Goal: Task Accomplishment & Management: Manage account settings

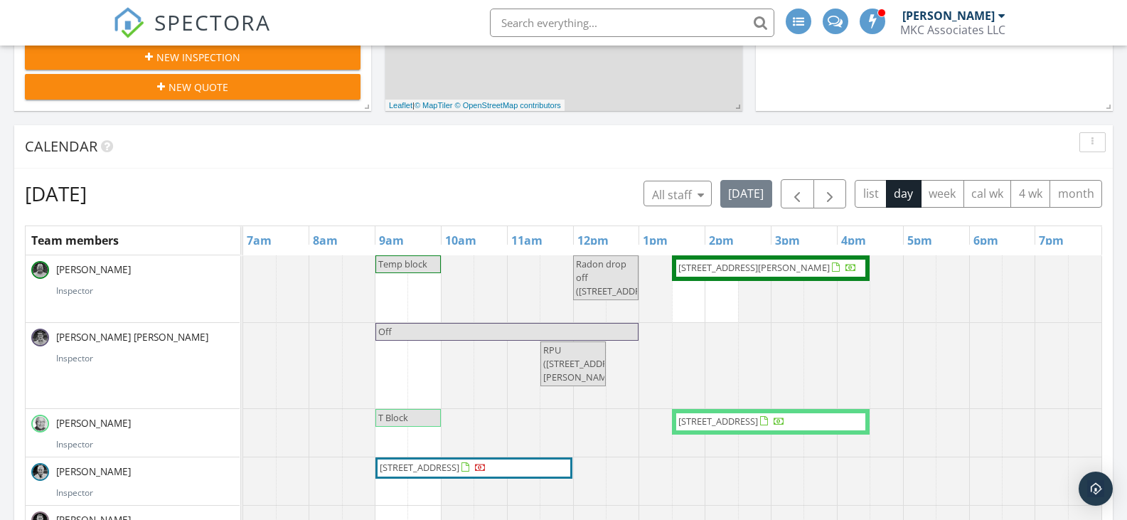
scroll to position [454, 0]
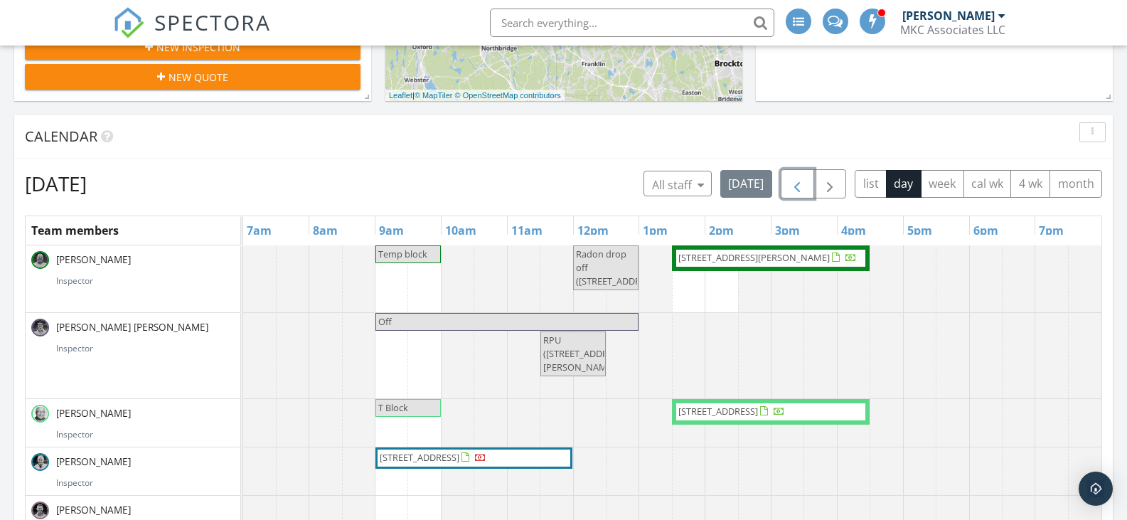
click at [795, 185] on span "button" at bounding box center [796, 184] width 17 height 17
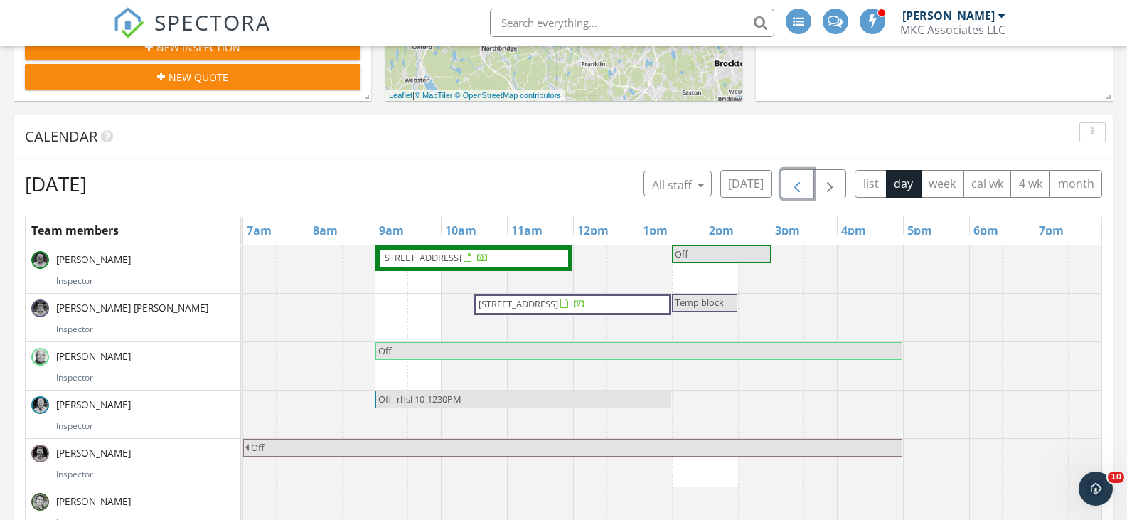
scroll to position [0, 0]
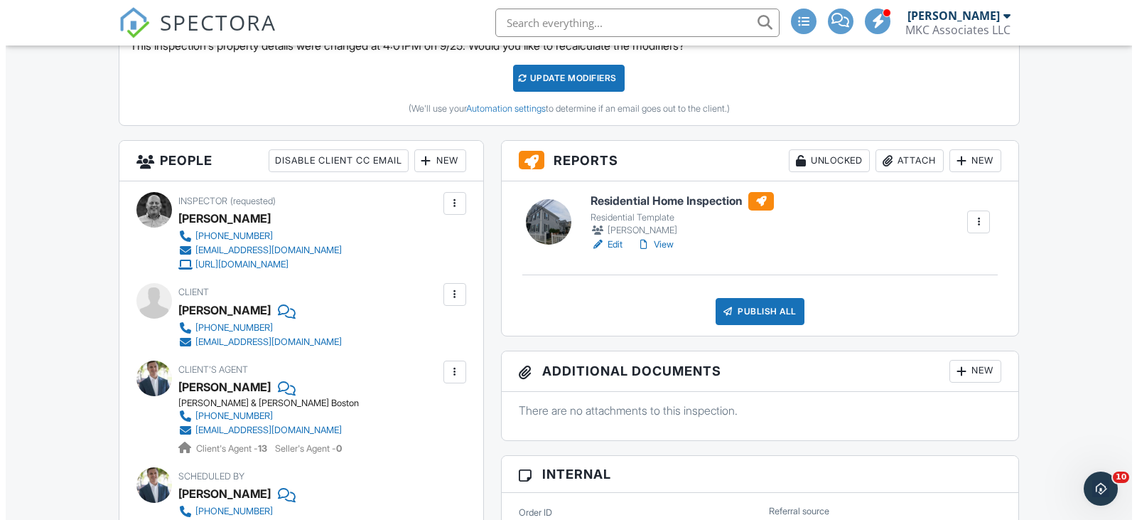
scroll to position [213, 0]
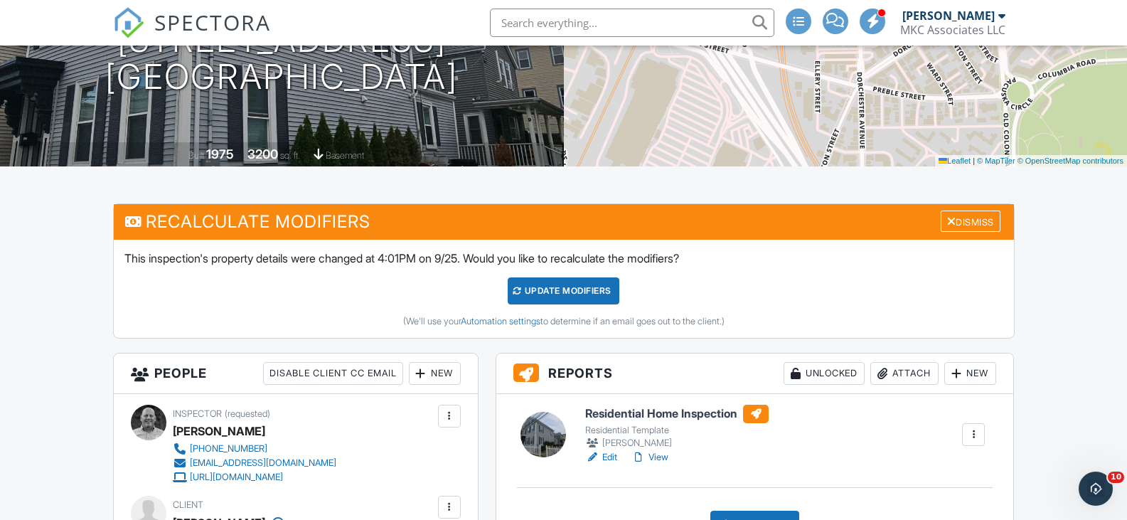
click at [955, 370] on div at bounding box center [956, 373] width 14 height 14
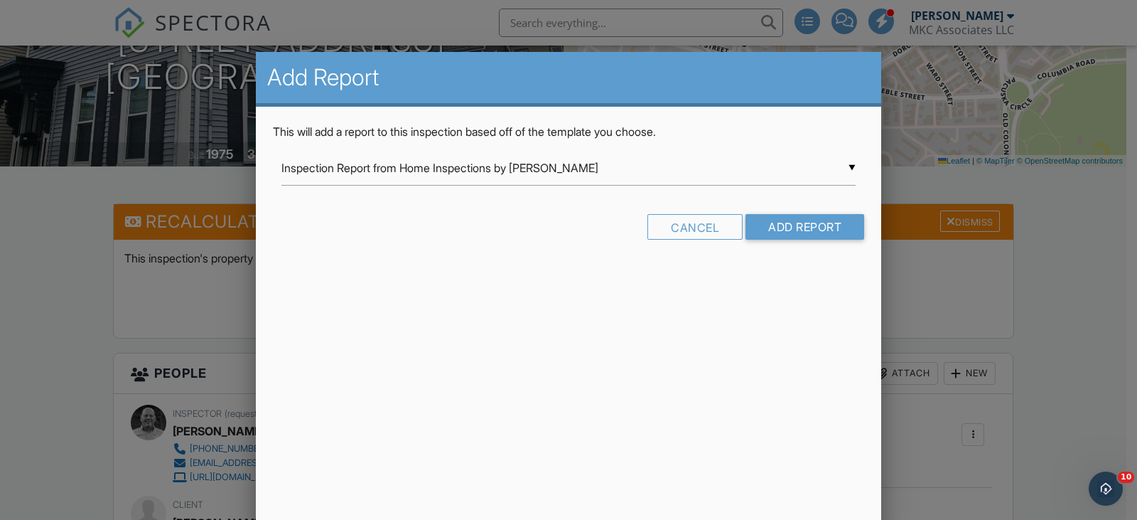
click at [511, 171] on div "▼ Inspection Report from Home Inspections by Bob Geddes Inspection Report from …" at bounding box center [569, 168] width 574 height 35
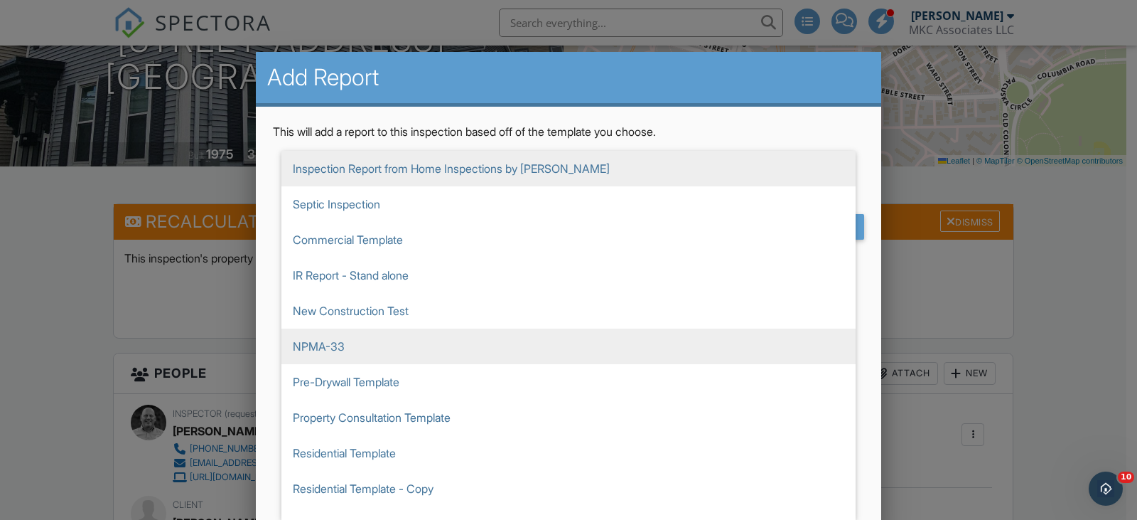
click at [336, 350] on span "NPMA-33" at bounding box center [569, 346] width 574 height 36
type input "NPMA-33"
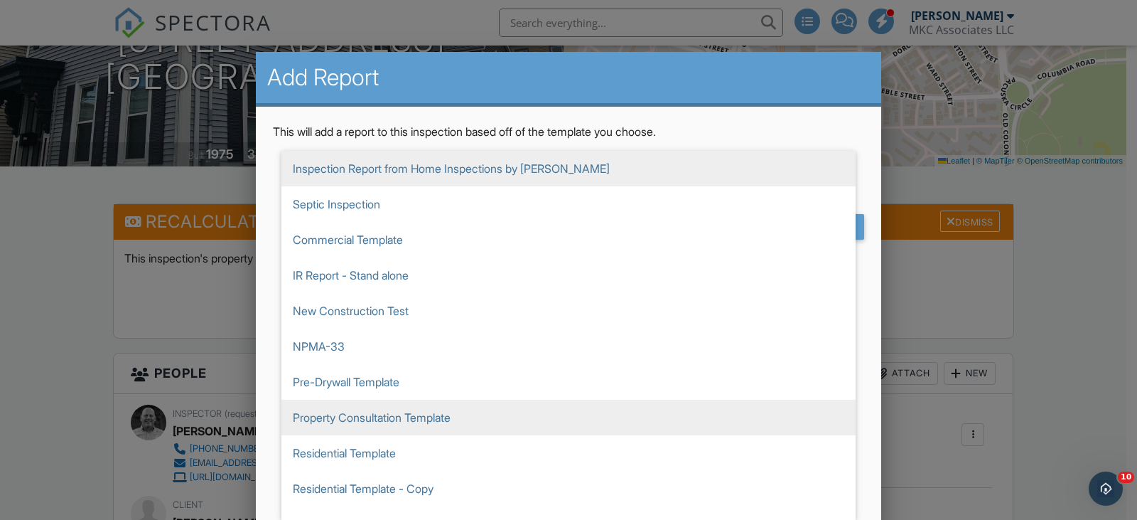
scroll to position [58, 0]
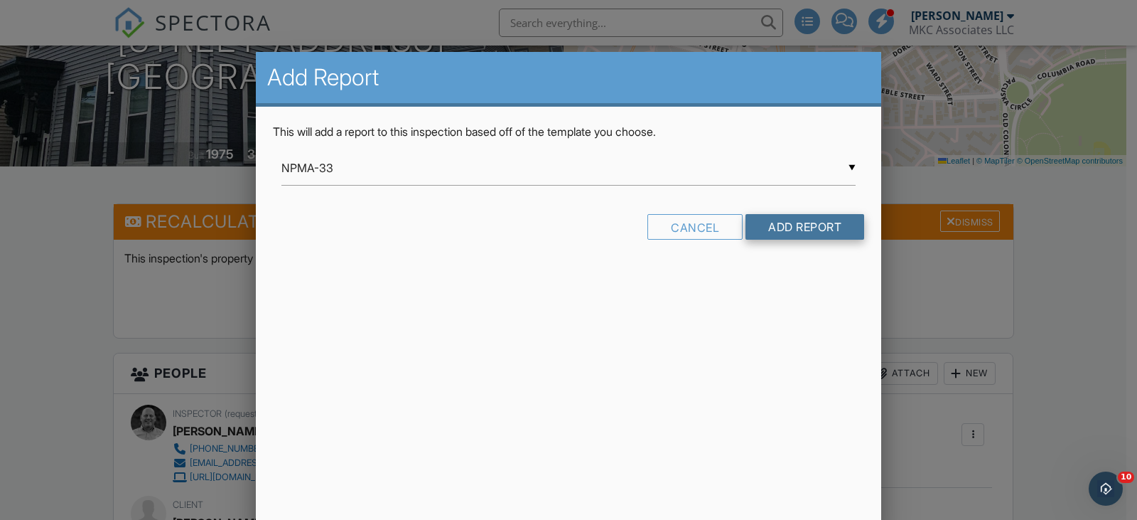
click at [834, 218] on input "Add Report" at bounding box center [805, 227] width 119 height 26
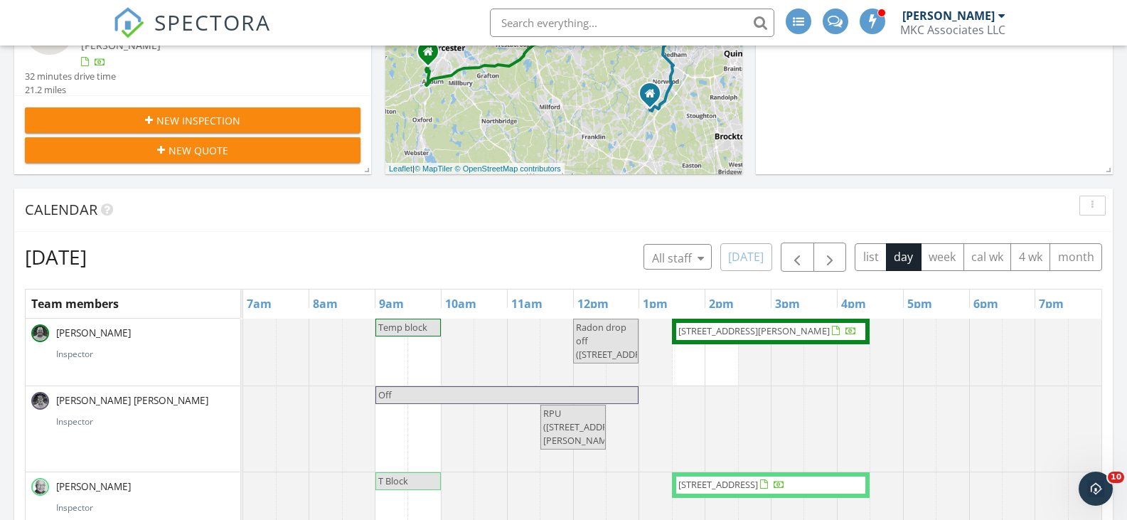
scroll to position [427, 0]
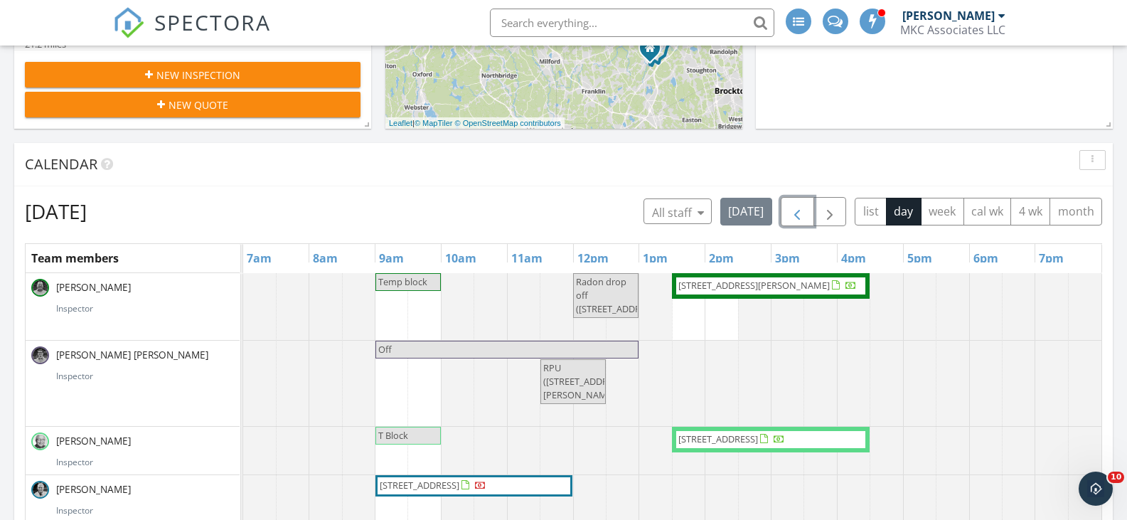
click at [802, 214] on span "button" at bounding box center [796, 211] width 17 height 17
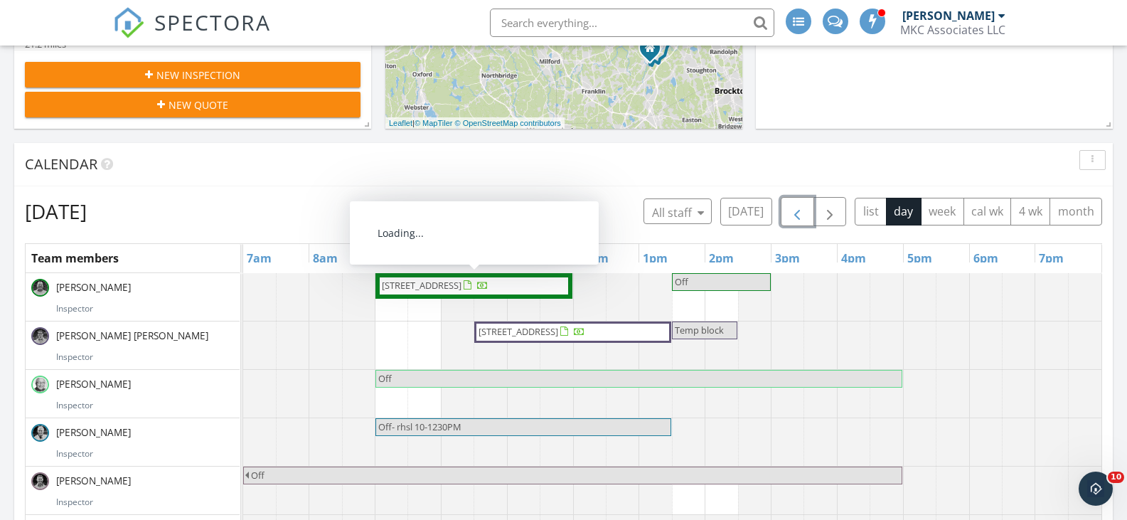
click at [461, 286] on span "9-11R Dexter St , Boston 02127" at bounding box center [422, 285] width 80 height 13
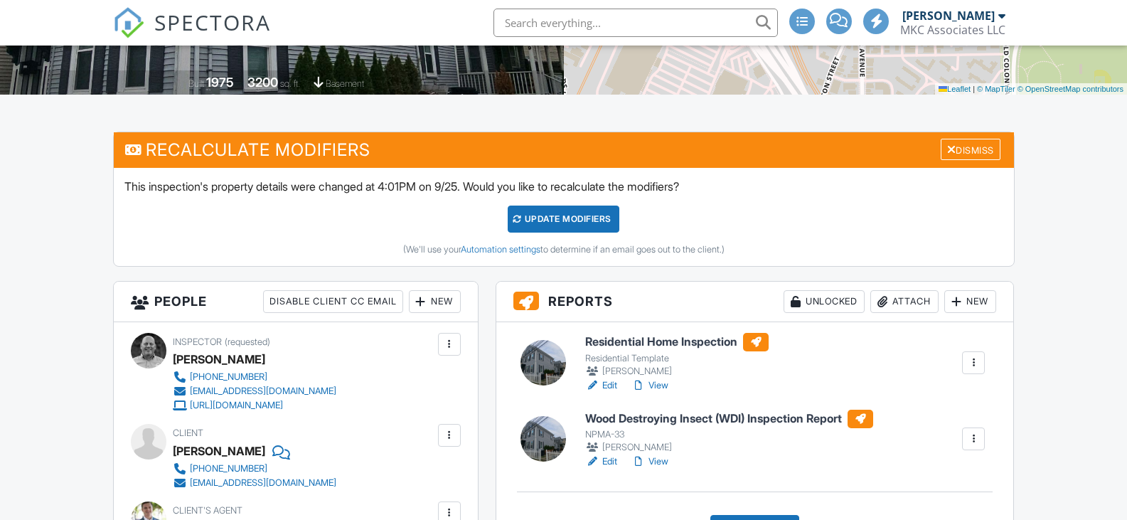
scroll to position [427, 0]
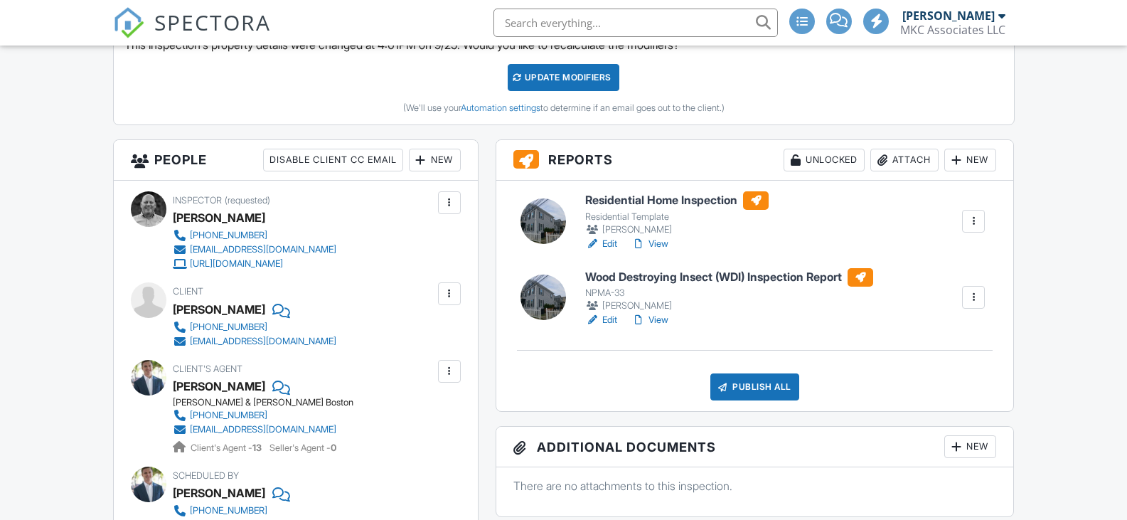
click at [702, 274] on h6 "Wood Destroying Insect (WDI) Inspection Report" at bounding box center [729, 277] width 288 height 18
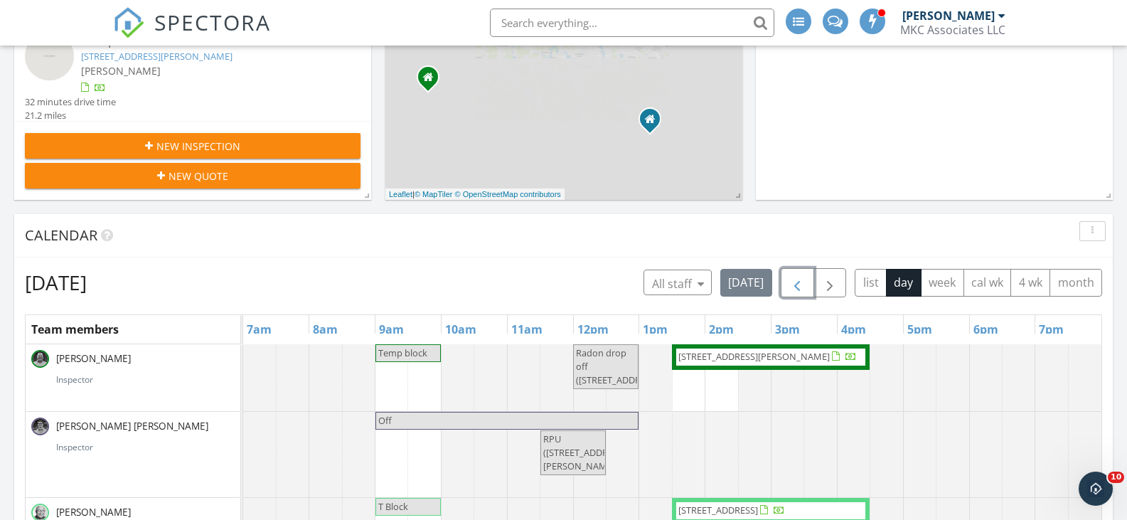
click at [805, 286] on span "button" at bounding box center [796, 282] width 17 height 17
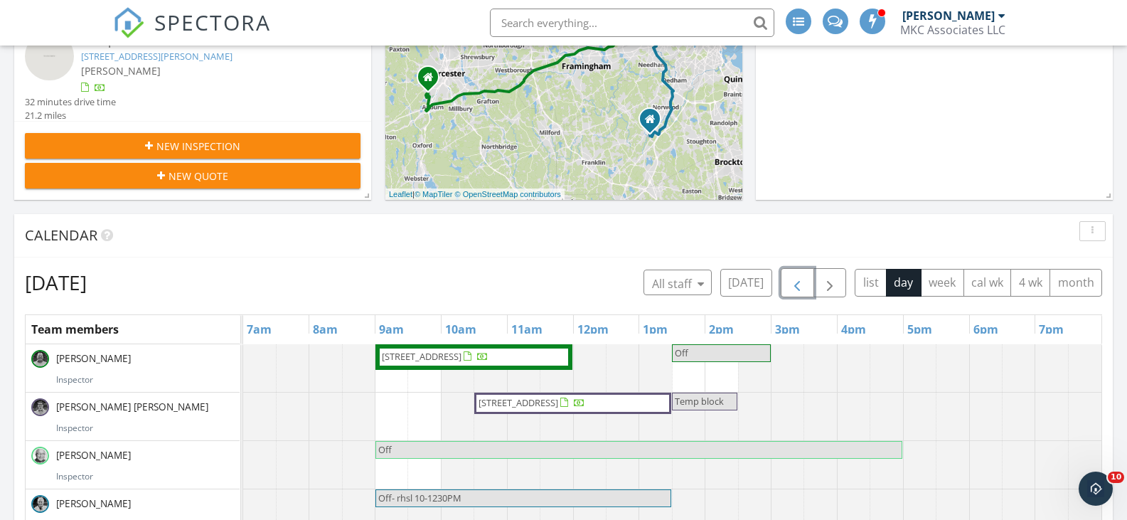
click at [448, 355] on span "9-11R Dexter St , Boston 02127" at bounding box center [422, 356] width 80 height 13
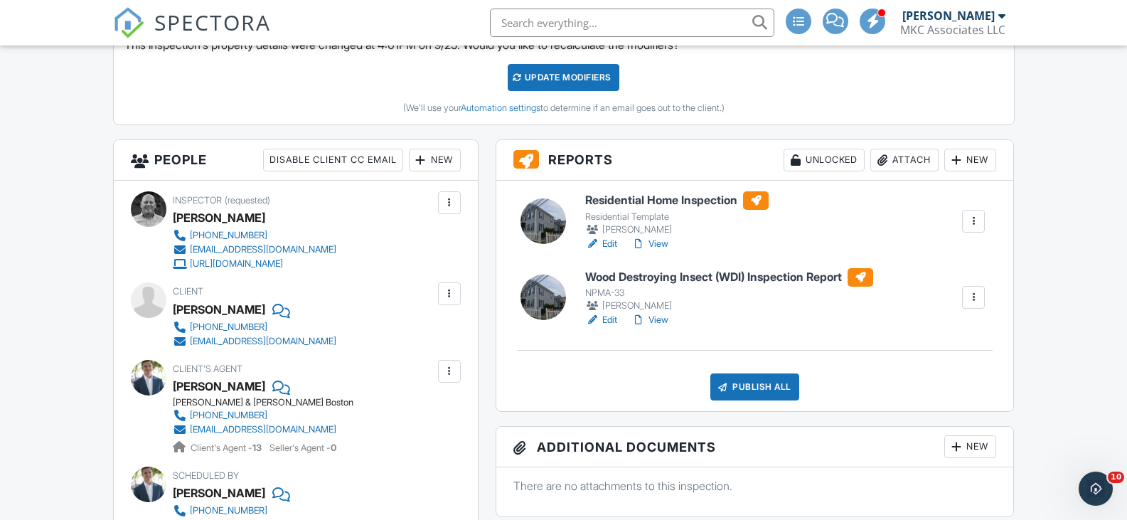
click at [766, 383] on div "Publish All" at bounding box center [754, 386] width 89 height 27
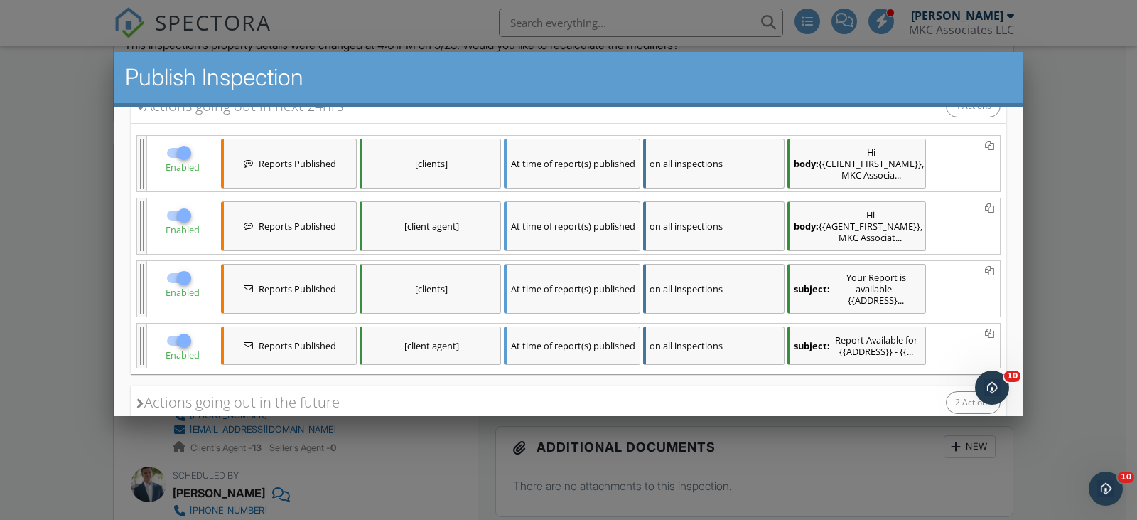
scroll to position [284, 0]
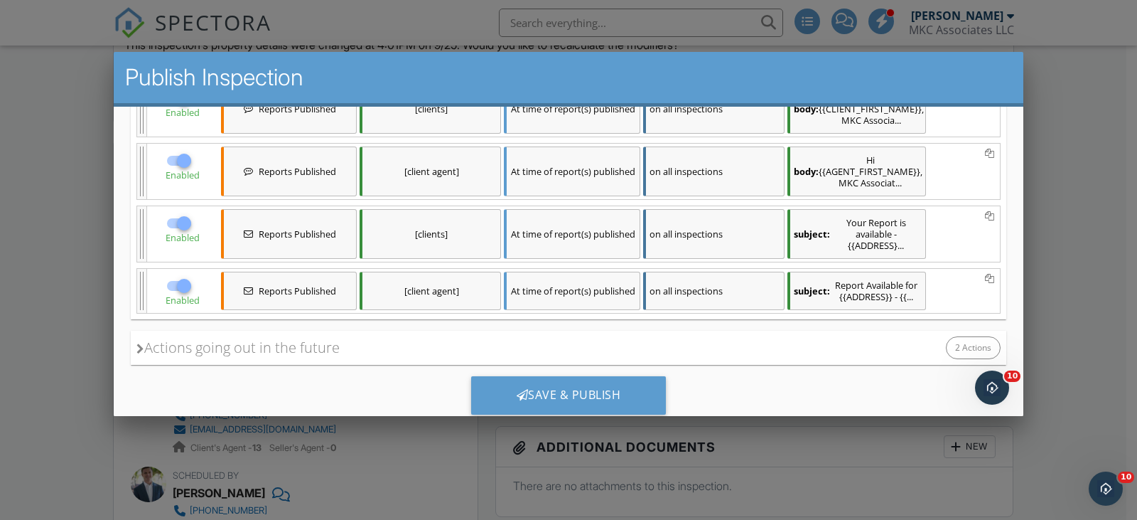
click at [182, 160] on div at bounding box center [184, 161] width 24 height 24
checkbox input "false"
click at [183, 284] on div at bounding box center [184, 286] width 24 height 24
checkbox input "false"
click at [550, 417] on div at bounding box center [568, 254] width 1137 height 650
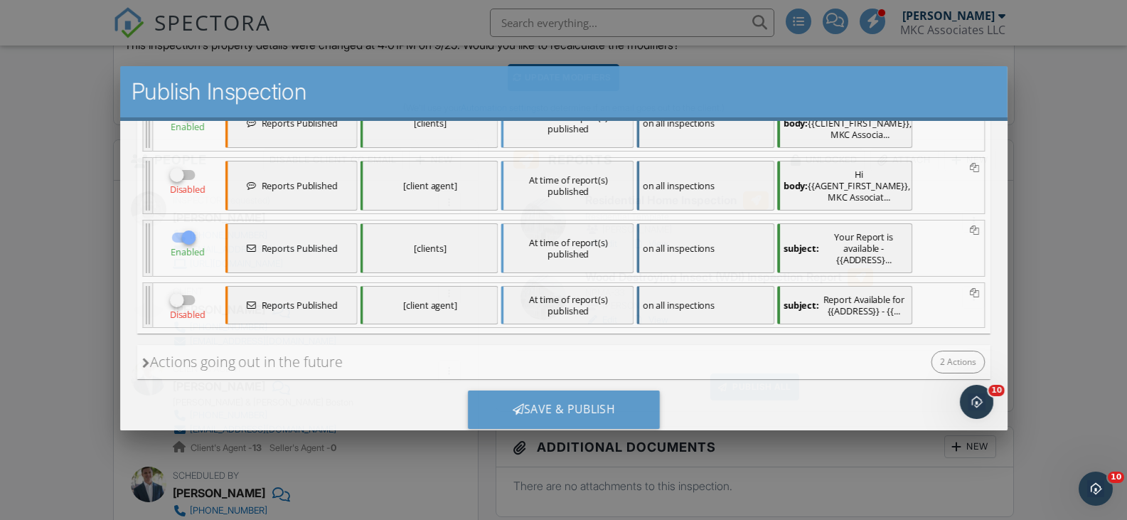
drag, startPoint x: 439, startPoint y: 152, endPoint x: 438, endPoint y: 65, distance: 86.7
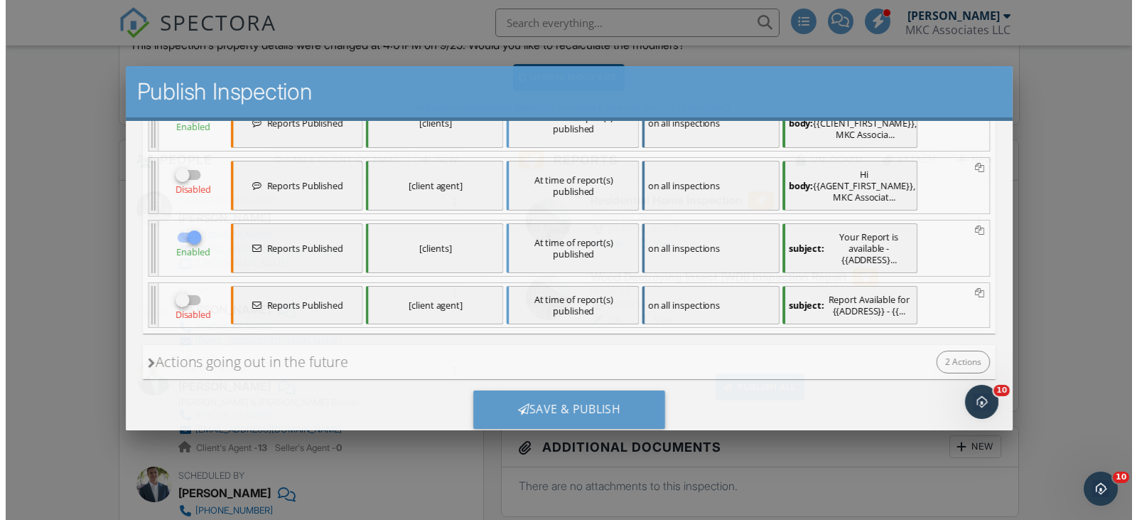
scroll to position [0, 0]
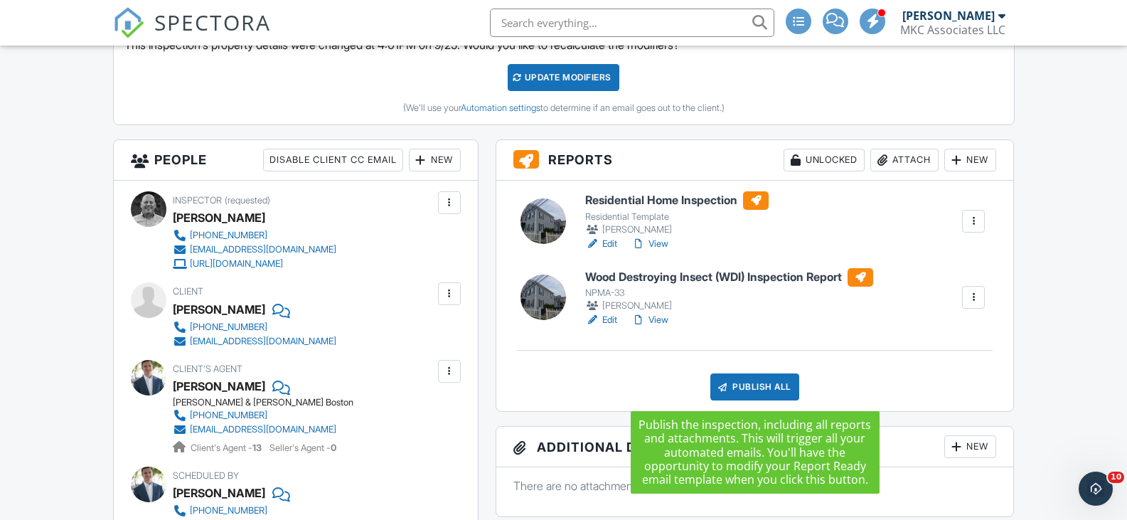
click at [754, 381] on div "Publish All" at bounding box center [754, 386] width 89 height 27
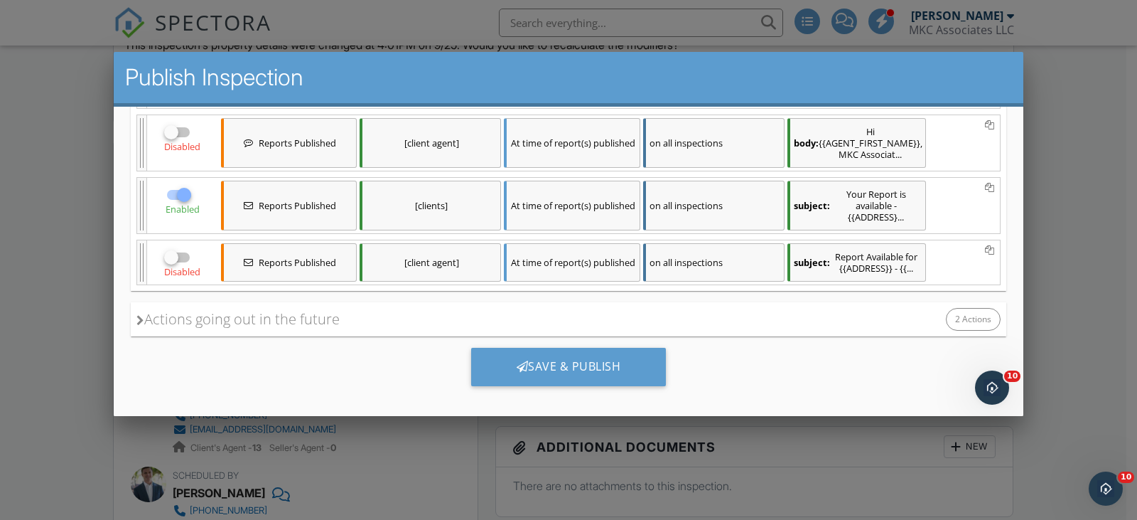
scroll to position [319, 0]
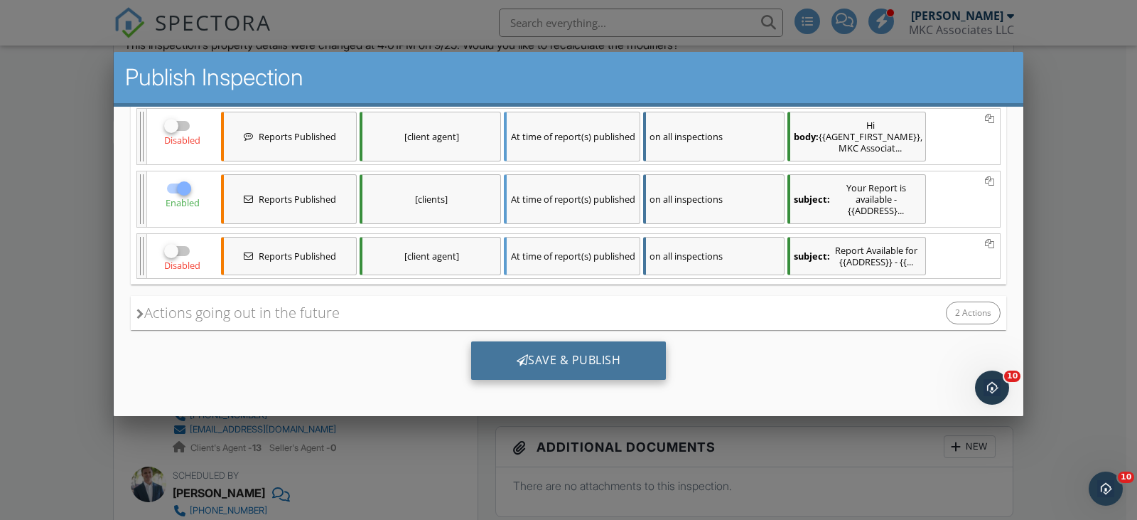
click at [546, 365] on div "Save & Publish" at bounding box center [568, 360] width 195 height 38
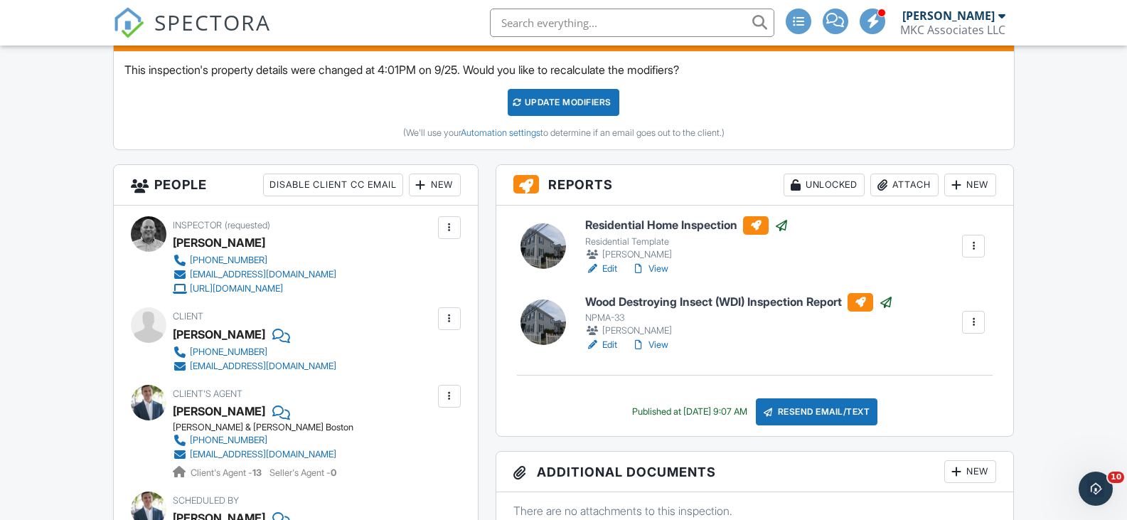
scroll to position [427, 0]
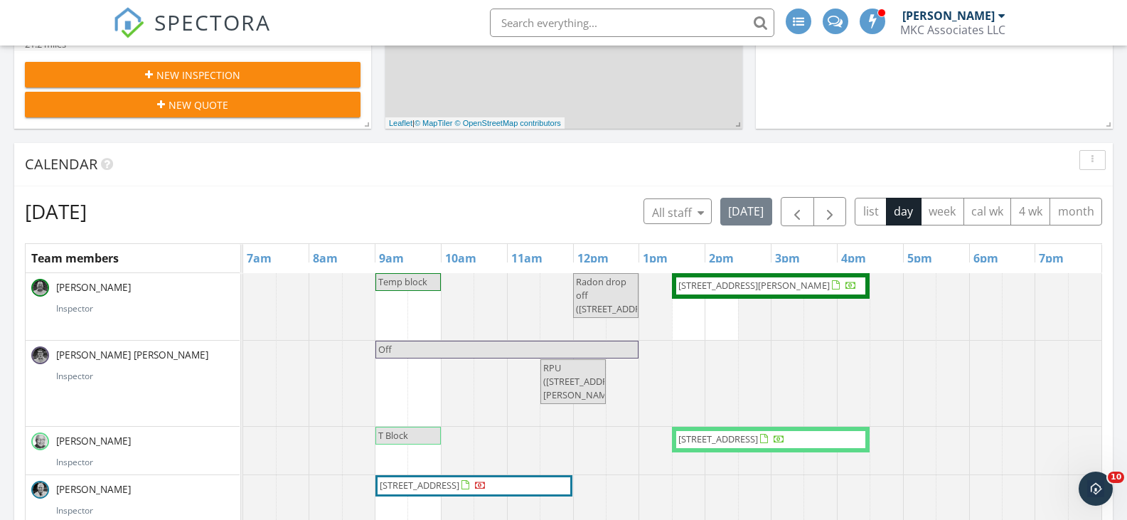
scroll to position [454, 0]
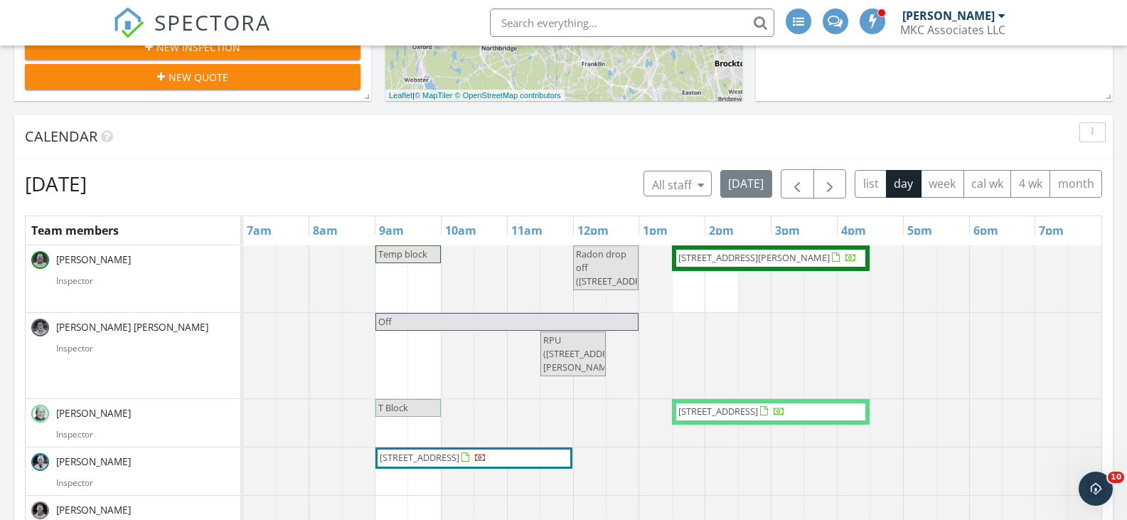
click at [757, 257] on span "[STREET_ADDRESS][PERSON_NAME]" at bounding box center [753, 257] width 151 height 13
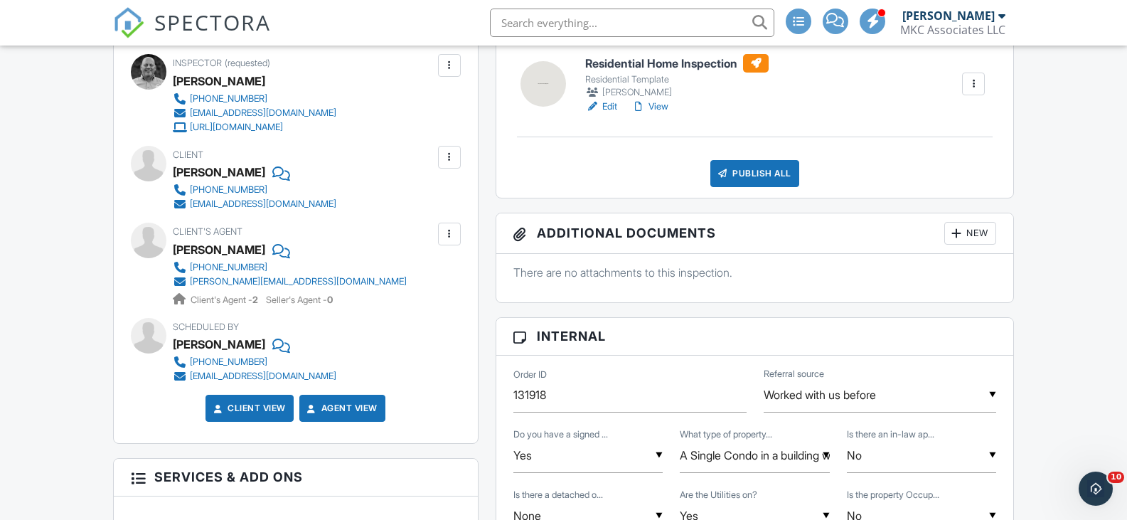
scroll to position [427, 0]
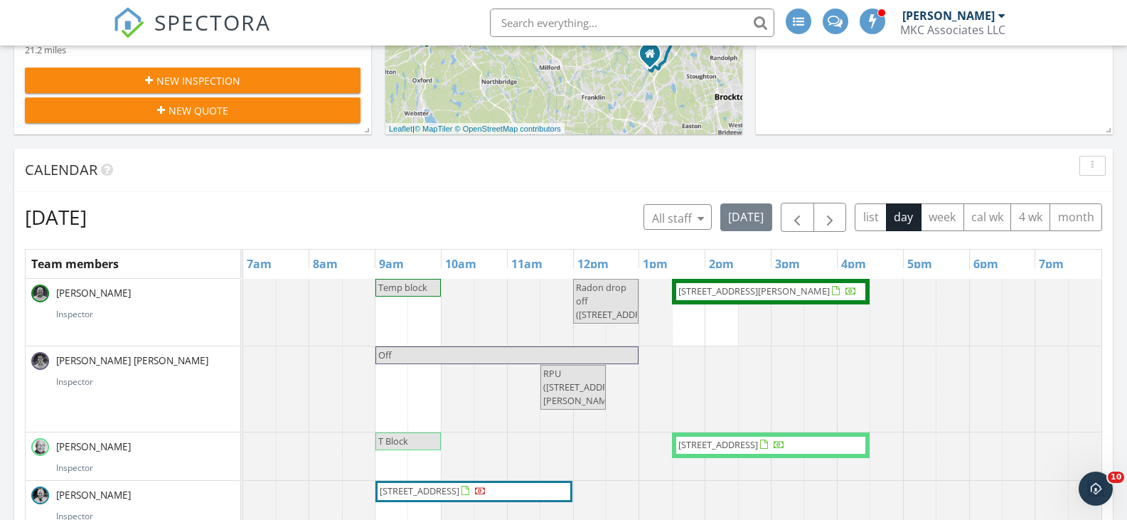
scroll to position [427, 0]
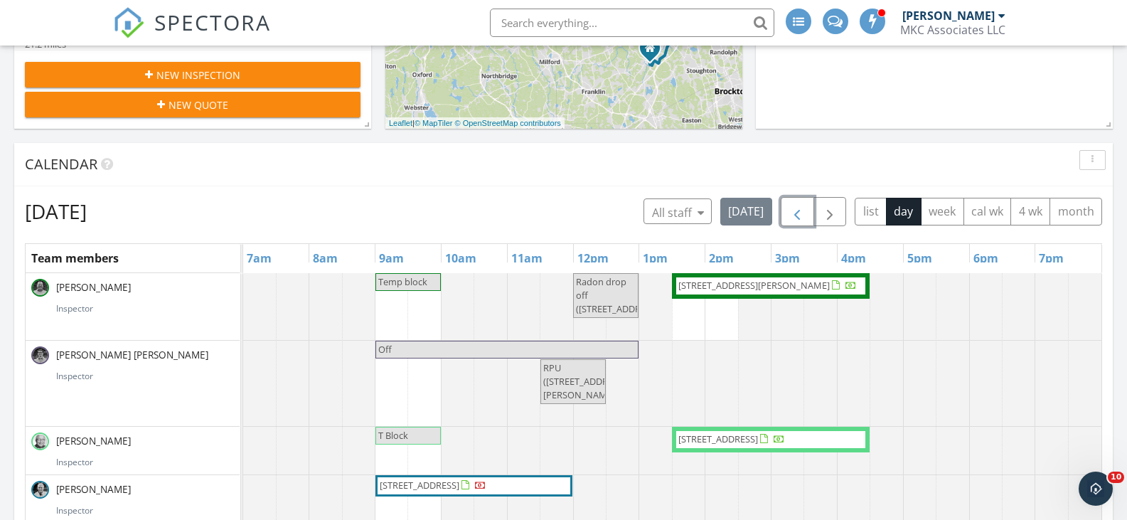
click at [795, 211] on span "button" at bounding box center [796, 211] width 17 height 17
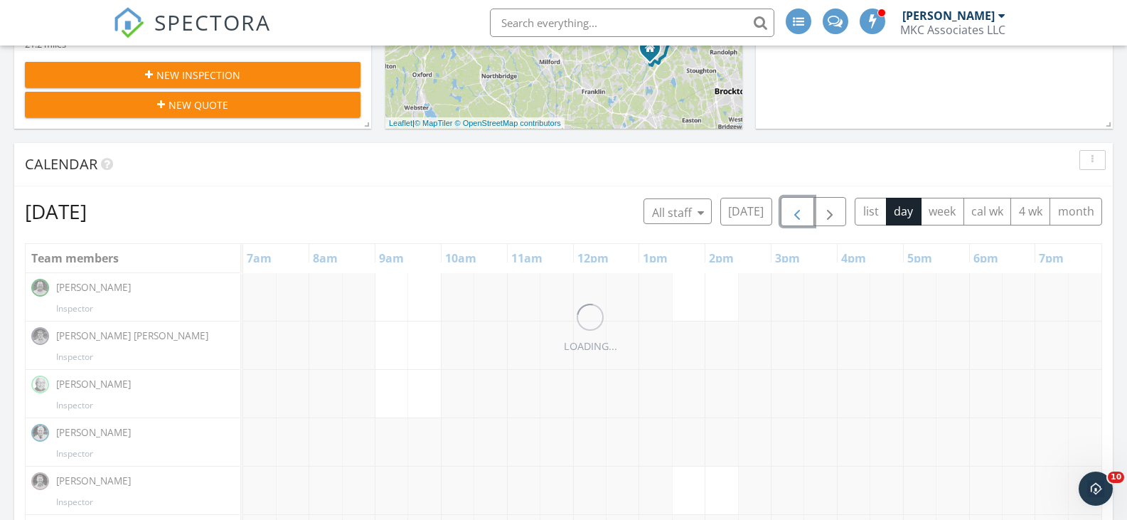
click at [795, 211] on span "button" at bounding box center [796, 211] width 17 height 17
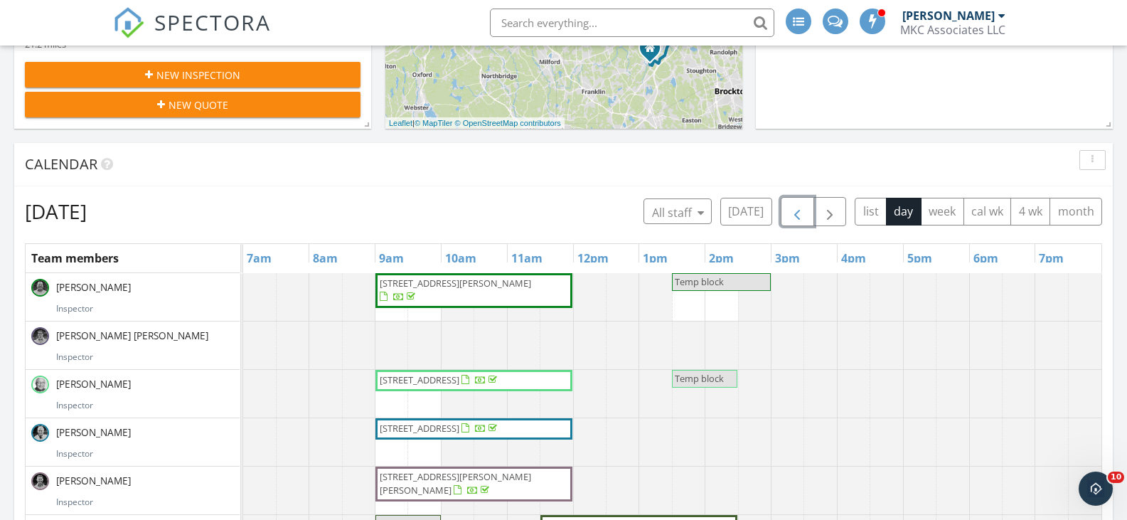
click at [795, 211] on span "button" at bounding box center [796, 211] width 17 height 17
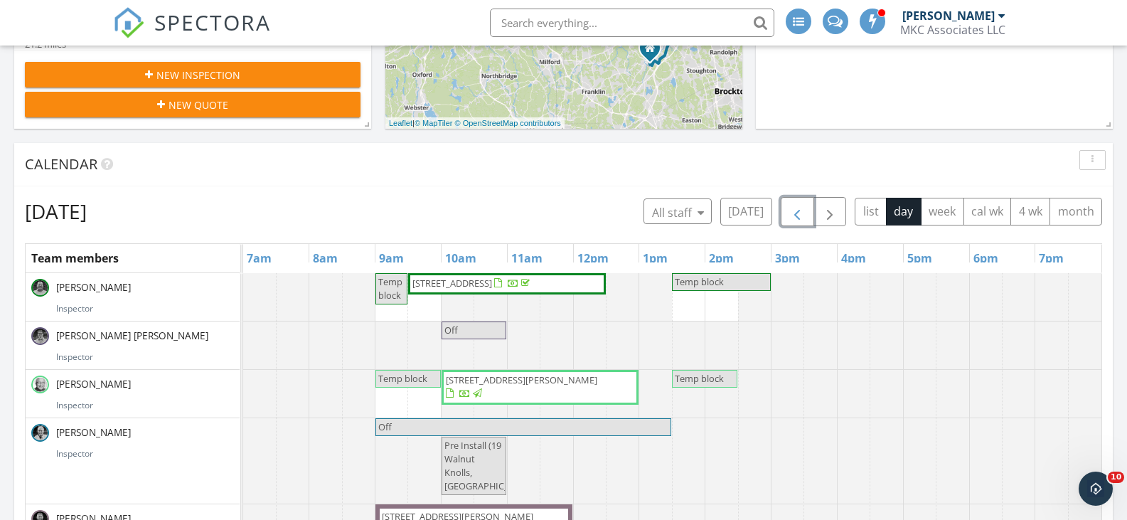
click at [492, 283] on span "[STREET_ADDRESS]" at bounding box center [452, 283] width 80 height 13
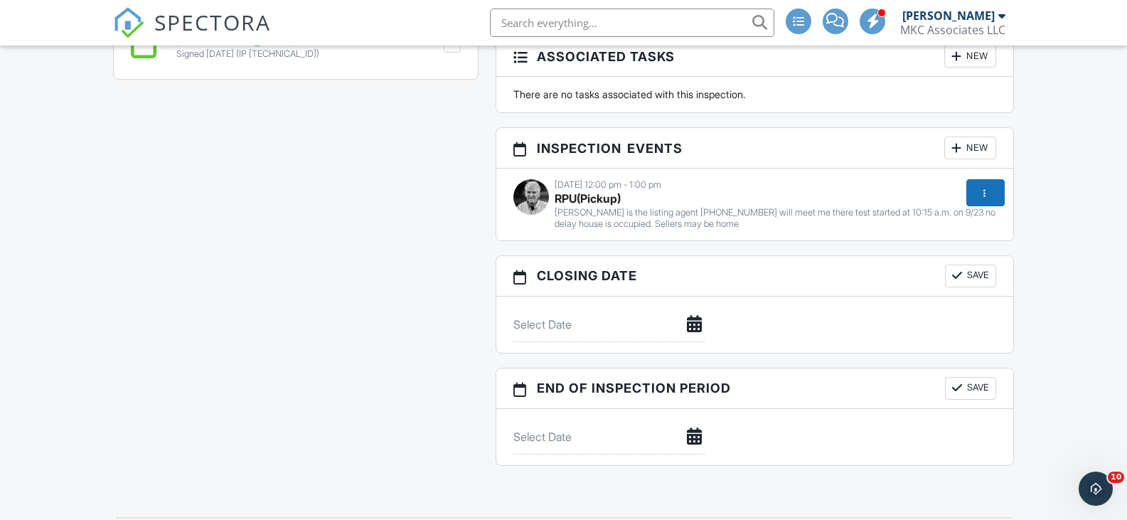
scroll to position [1564, 0]
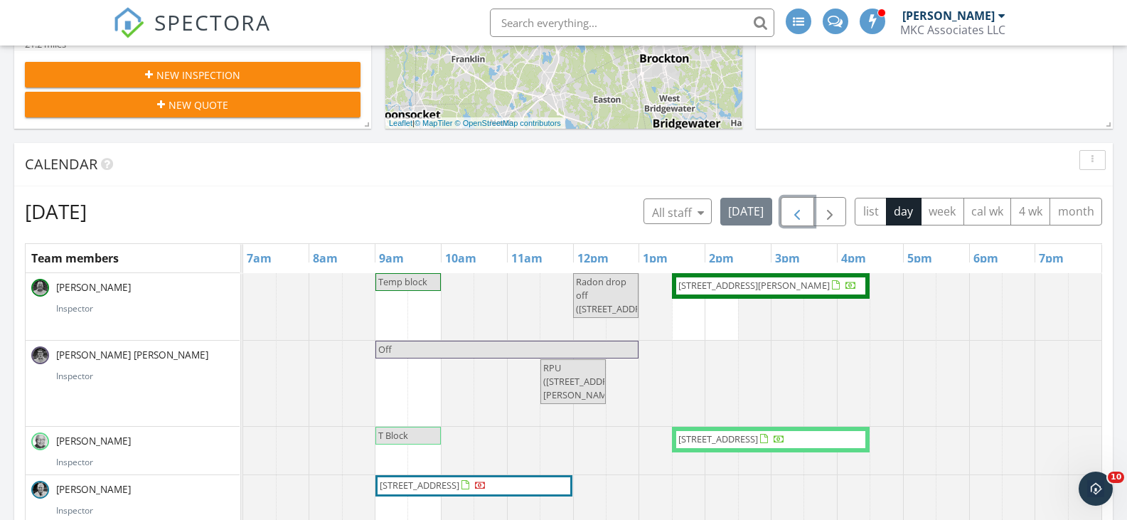
click at [793, 218] on span "button" at bounding box center [796, 211] width 17 height 17
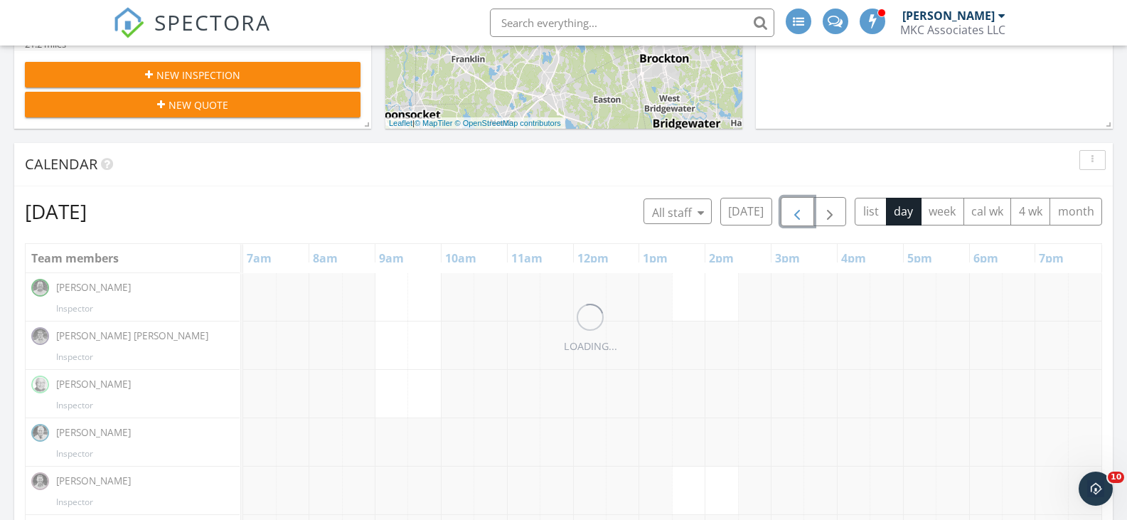
click at [793, 218] on span "button" at bounding box center [796, 211] width 17 height 17
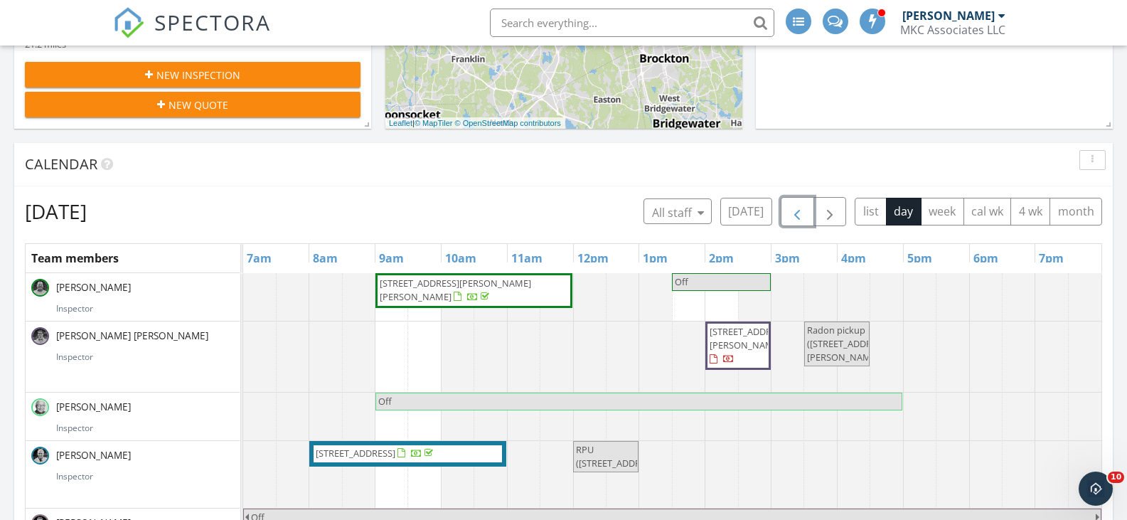
click at [793, 218] on span "button" at bounding box center [796, 211] width 17 height 17
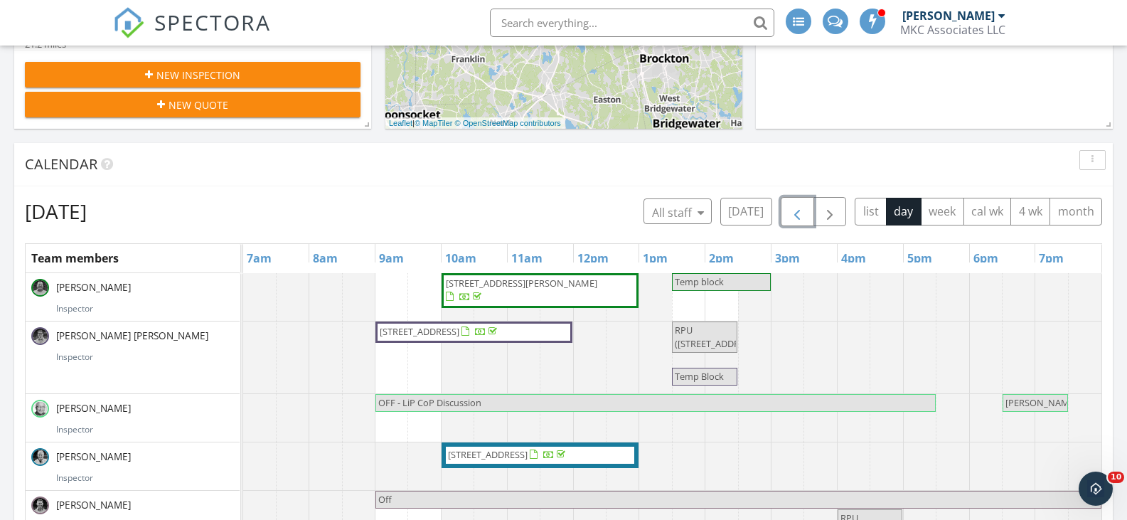
click at [532, 283] on span "22 Grand St, Lowell 01851" at bounding box center [521, 283] width 151 height 13
